Goal: Information Seeking & Learning: Find specific page/section

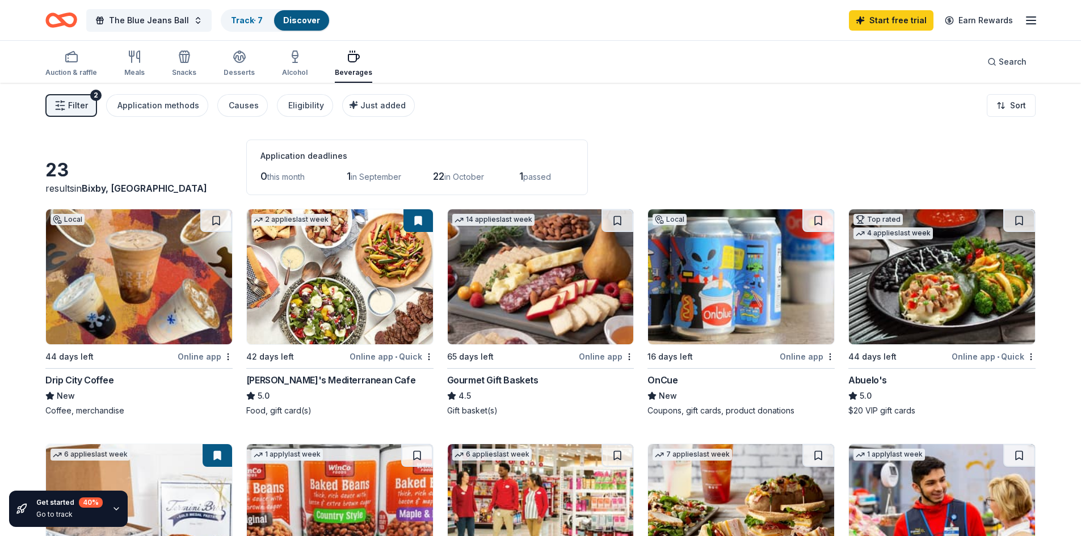
click at [547, 182] on div "1 passed" at bounding box center [546, 176] width 54 height 18
click at [187, 107] on div "Application methods" at bounding box center [159, 106] width 82 height 14
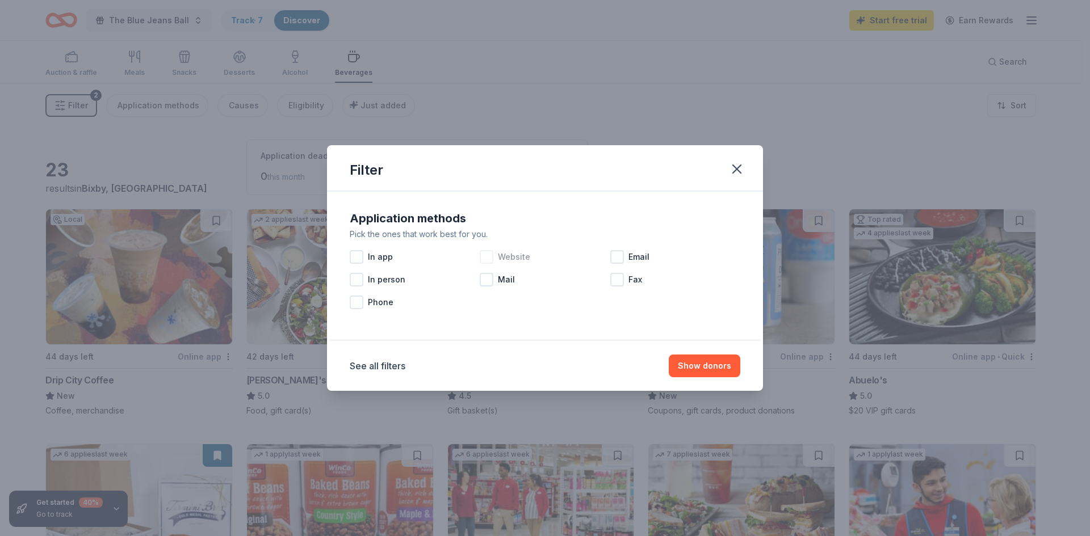
click at [488, 260] on div at bounding box center [487, 257] width 14 height 14
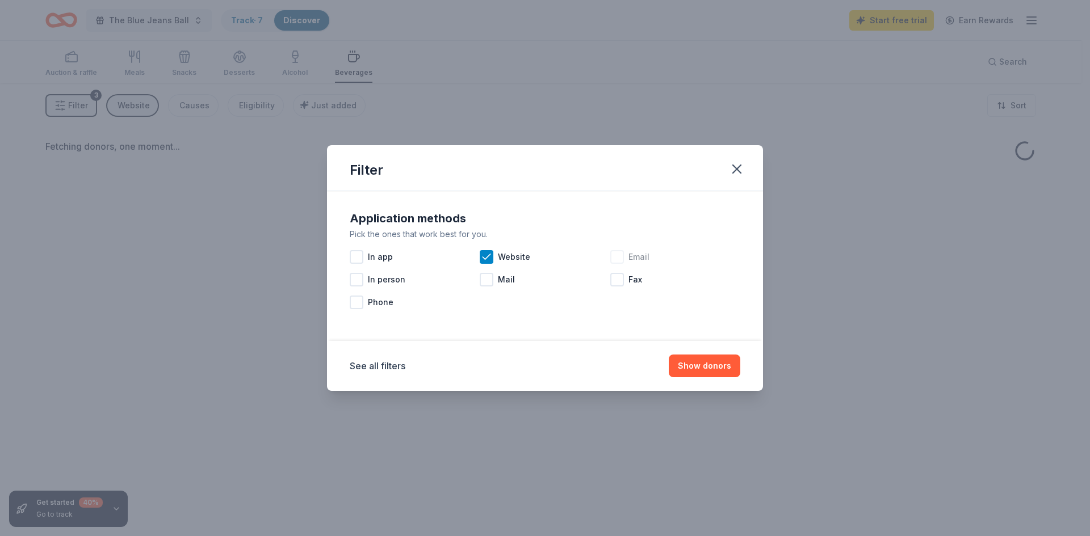
click at [619, 255] on div at bounding box center [617, 257] width 14 height 14
click at [401, 280] on span "In person" at bounding box center [386, 280] width 37 height 14
click at [394, 308] on div "Phone" at bounding box center [415, 302] width 130 height 23
click at [693, 368] on button "Show donors" at bounding box center [705, 366] width 72 height 23
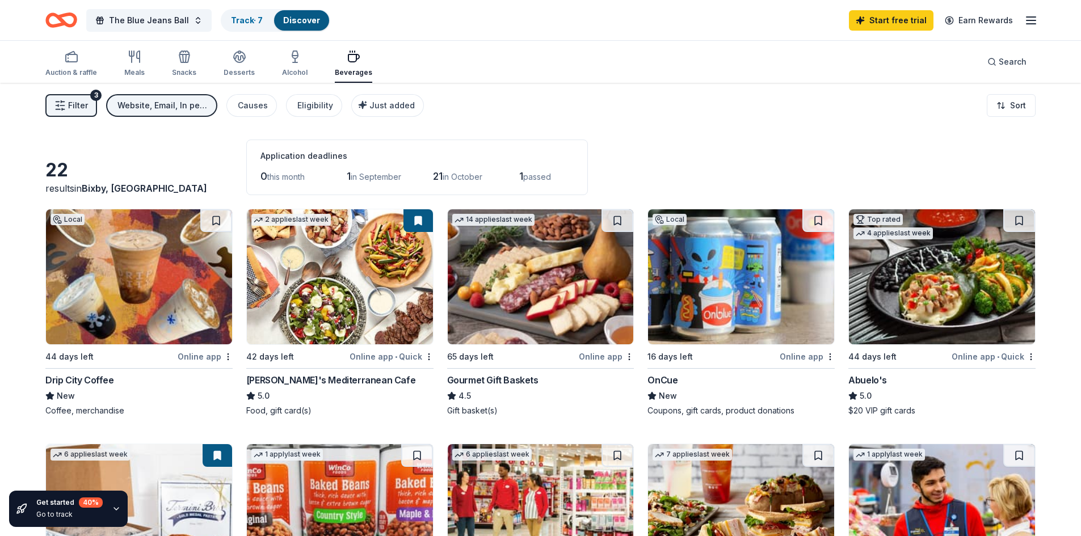
click at [174, 106] on div "Website, Email, In person, Phone" at bounding box center [163, 106] width 91 height 14
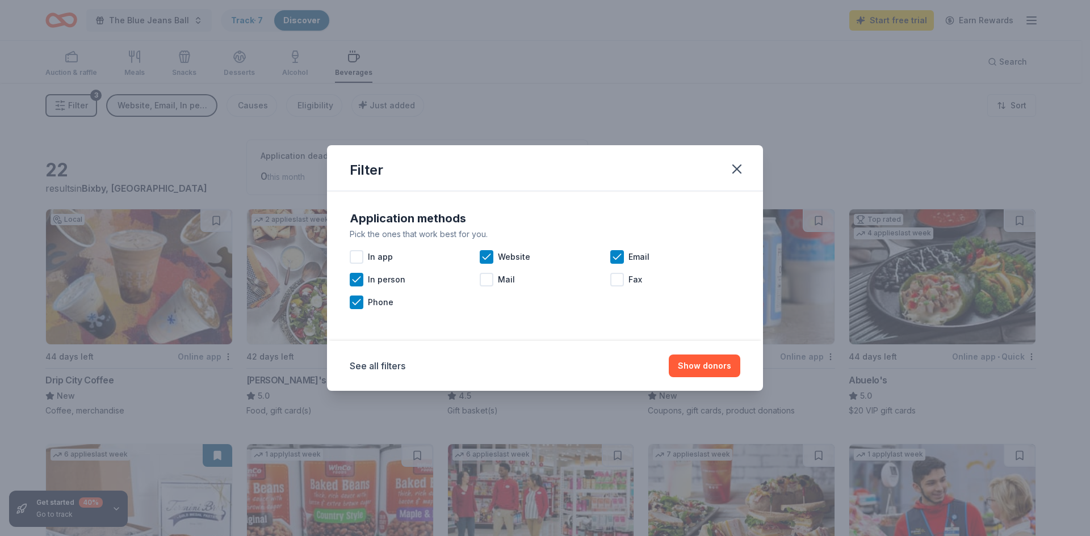
drag, startPoint x: 739, startPoint y: 162, endPoint x: 738, endPoint y: 148, distance: 14.2
click at [738, 149] on div "Filter" at bounding box center [545, 168] width 436 height 46
click at [743, 167] on icon "button" at bounding box center [737, 169] width 16 height 16
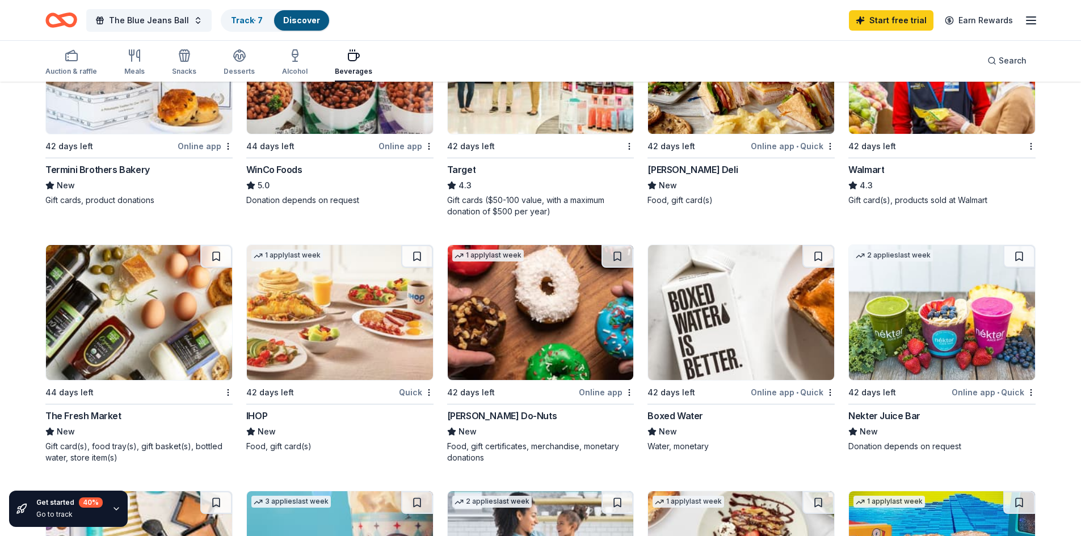
scroll to position [454, 0]
